Goal: Transaction & Acquisition: Purchase product/service

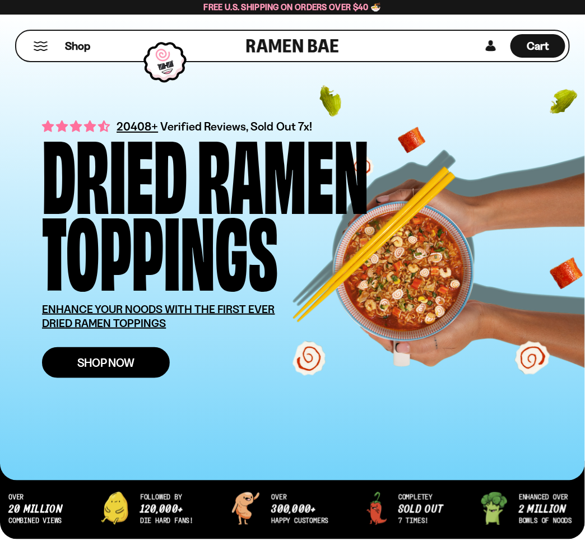
click at [90, 360] on span "Shop Now" at bounding box center [106, 363] width 58 height 12
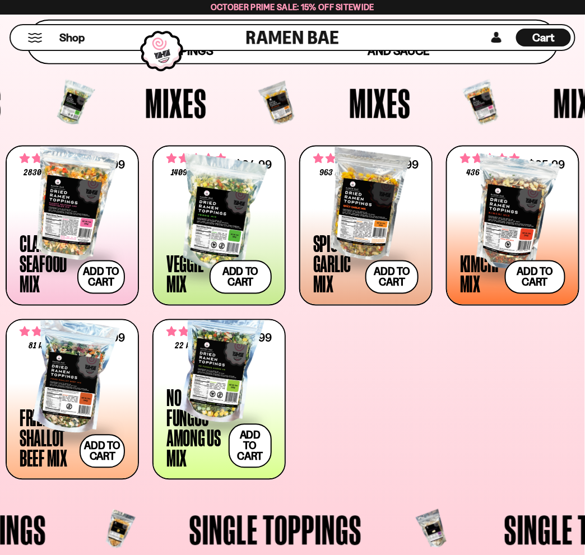
scroll to position [316, 0]
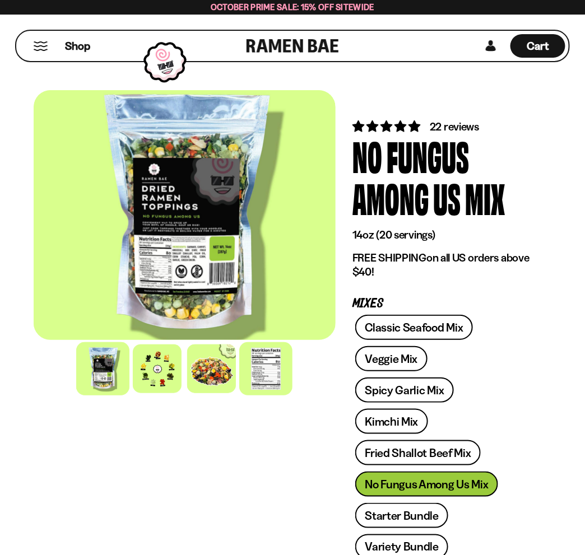
click at [263, 358] on div at bounding box center [266, 369] width 53 height 53
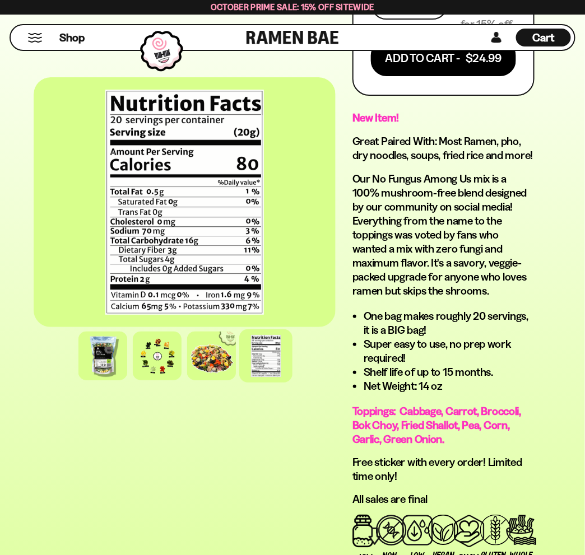
scroll to position [936, 0]
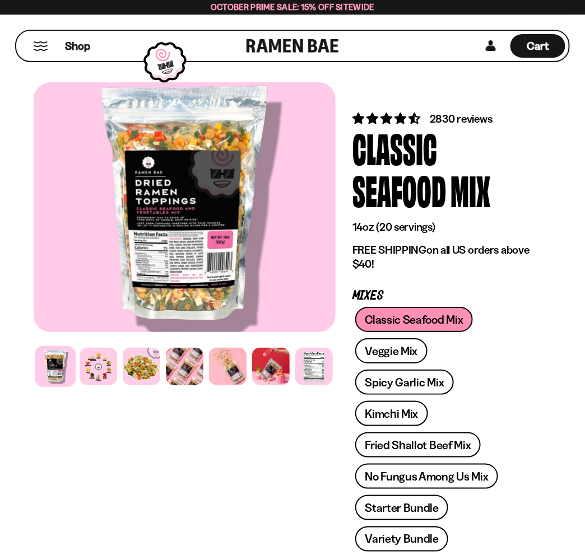
scroll to position [8, 0]
click at [266, 359] on div at bounding box center [271, 366] width 41 height 41
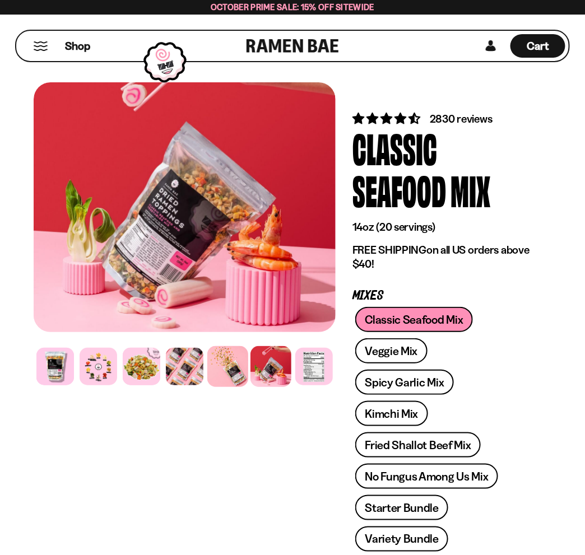
click at [220, 359] on div at bounding box center [227, 366] width 41 height 41
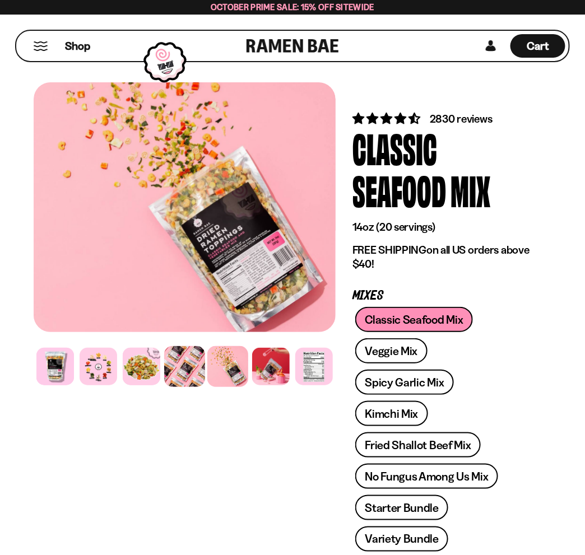
click at [193, 359] on div at bounding box center [184, 366] width 41 height 41
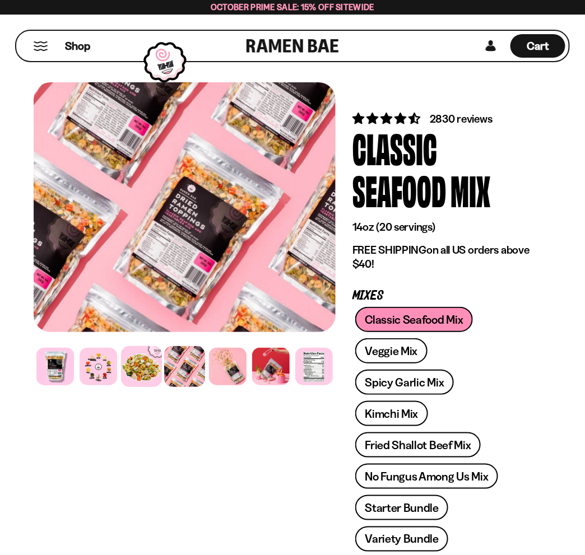
click at [142, 367] on div at bounding box center [141, 366] width 41 height 41
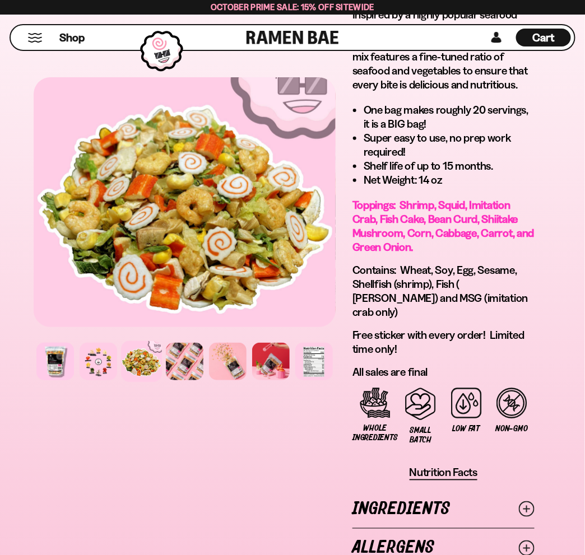
scroll to position [1093, 0]
